Goal: Task Accomplishment & Management: Manage account settings

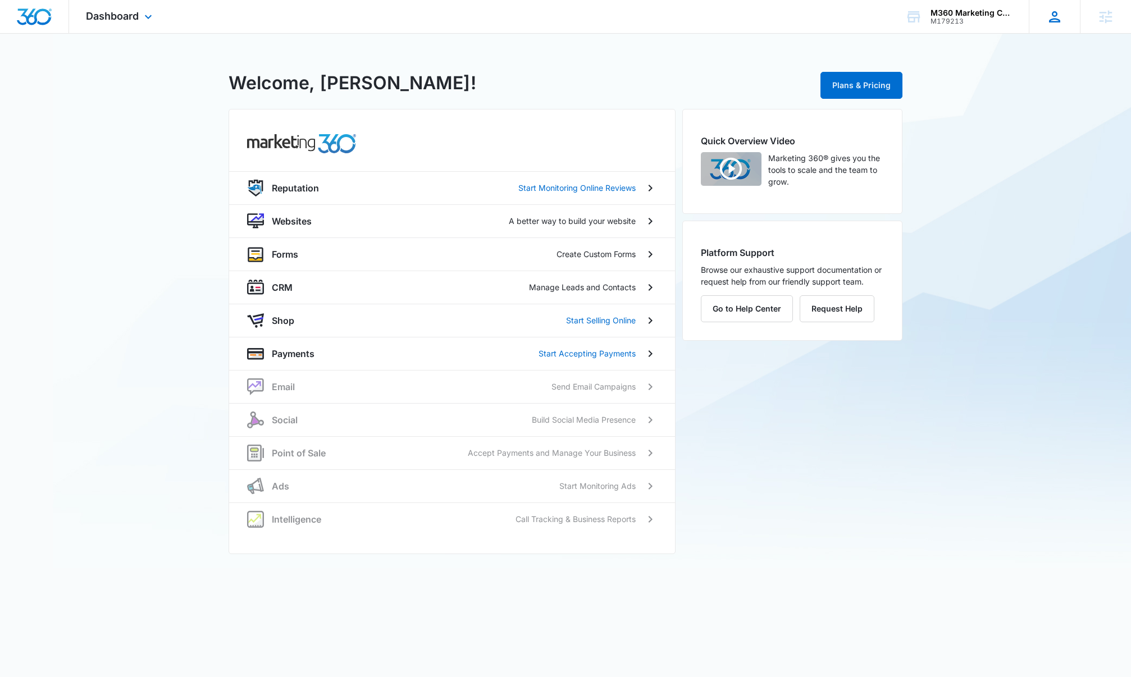
click at [1058, 18] on icon at bounding box center [1054, 16] width 17 height 17
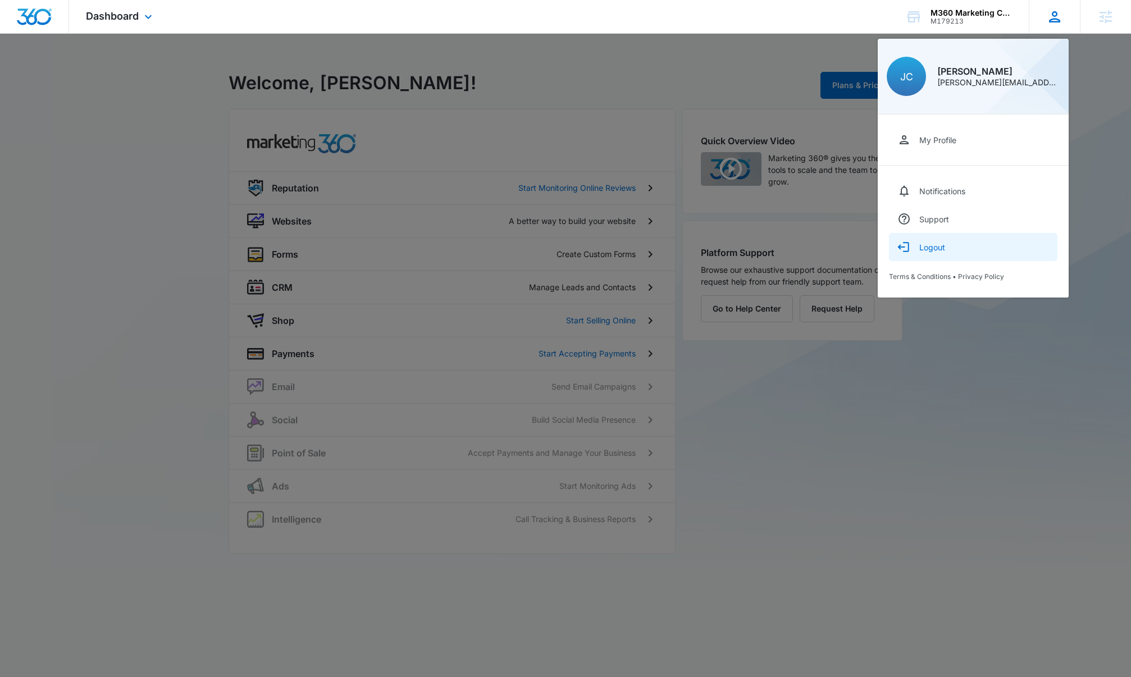
click at [938, 247] on div "Logout" at bounding box center [932, 248] width 26 height 10
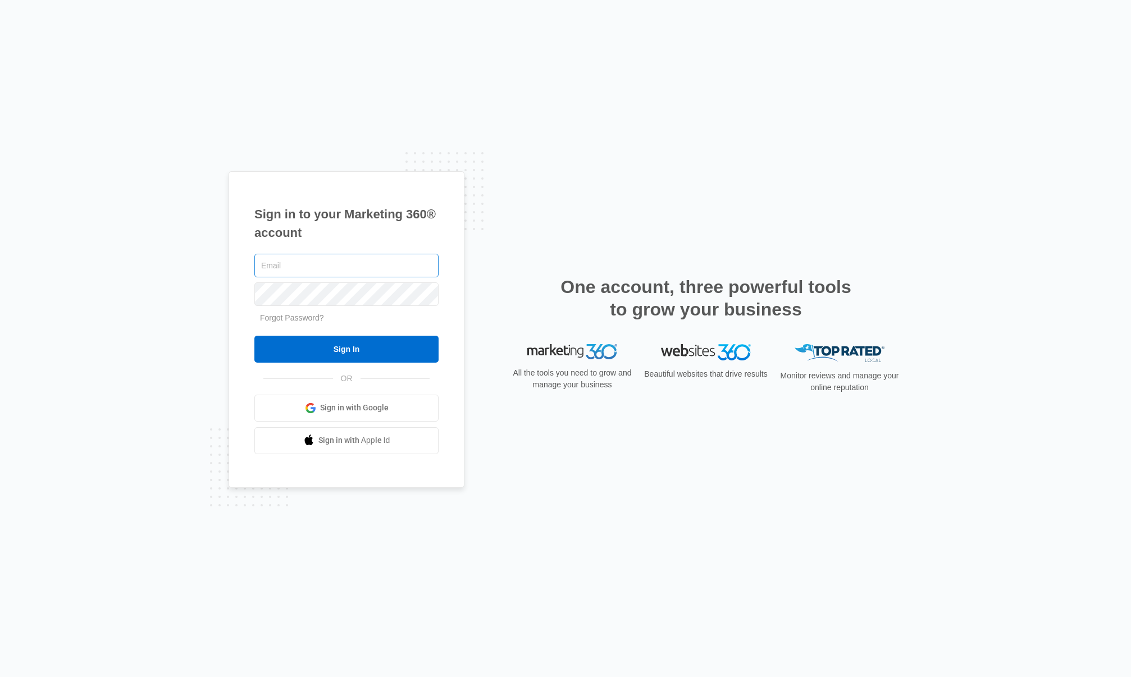
click at [344, 273] on input "text" at bounding box center [346, 266] width 184 height 24
type input "xcvcv"
click at [336, 355] on input "Sign In" at bounding box center [346, 349] width 184 height 27
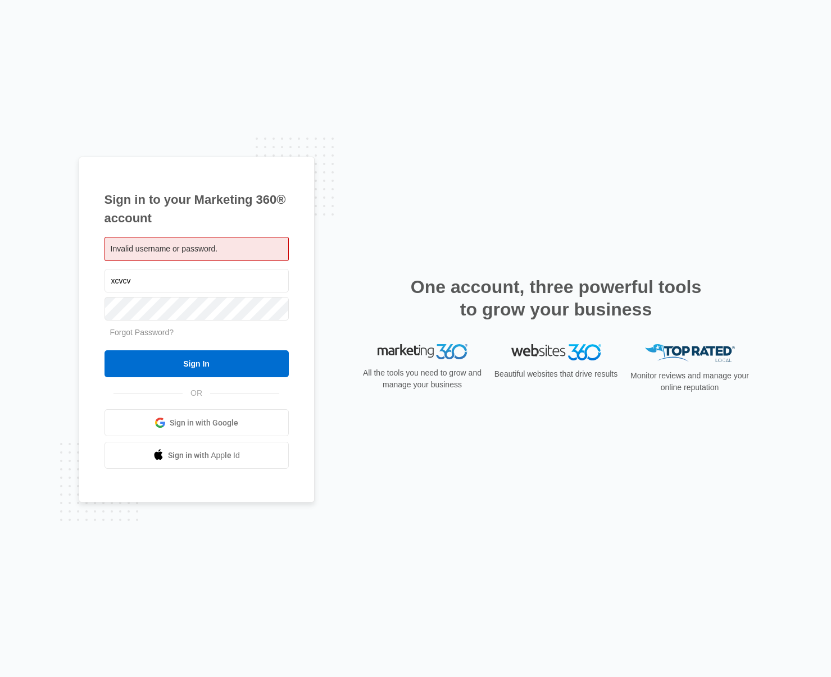
click at [597, 478] on div "Sign in to your Marketing 360® account Invalid username or password. xcvcv OR" at bounding box center [416, 339] width 674 height 364
